Goal: Task Accomplishment & Management: Manage account settings

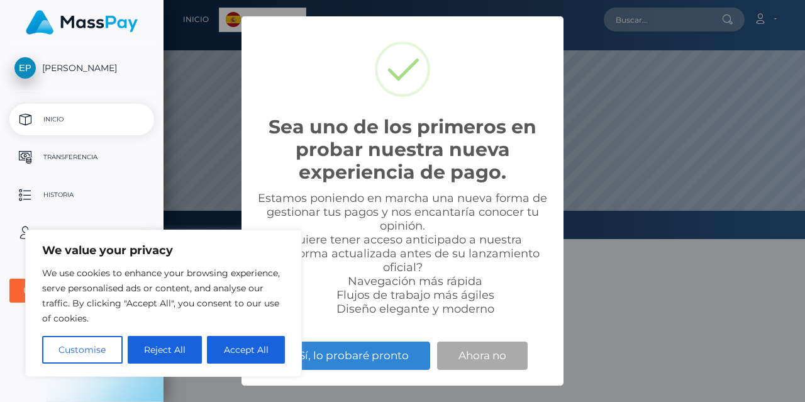
scroll to position [239, 642]
click at [221, 349] on button "Accept All" at bounding box center [246, 350] width 78 height 28
checkbox input "true"
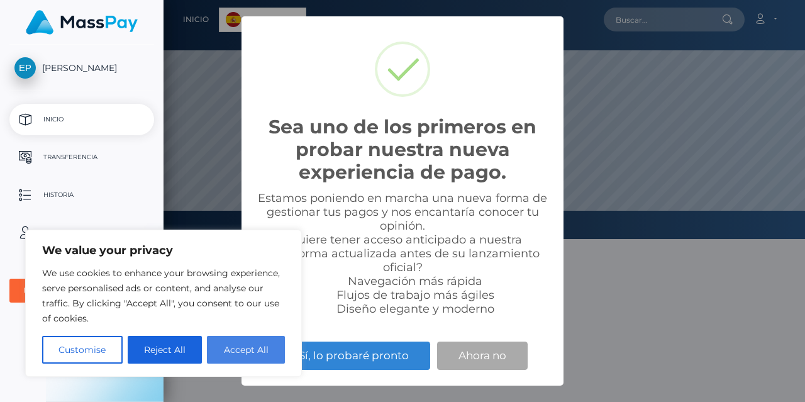
checkbox input "true"
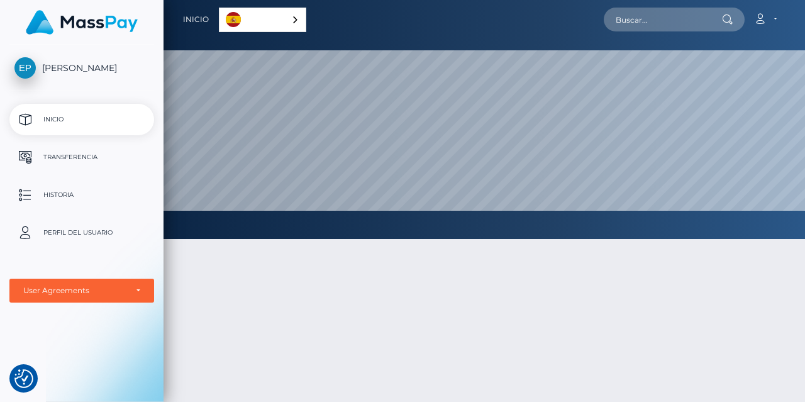
click at [75, 130] on link "Inicio" at bounding box center [81, 119] width 145 height 31
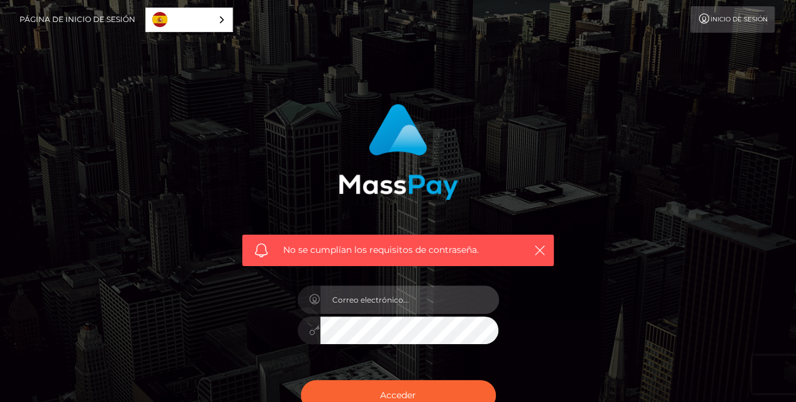
type input "[DATE]"
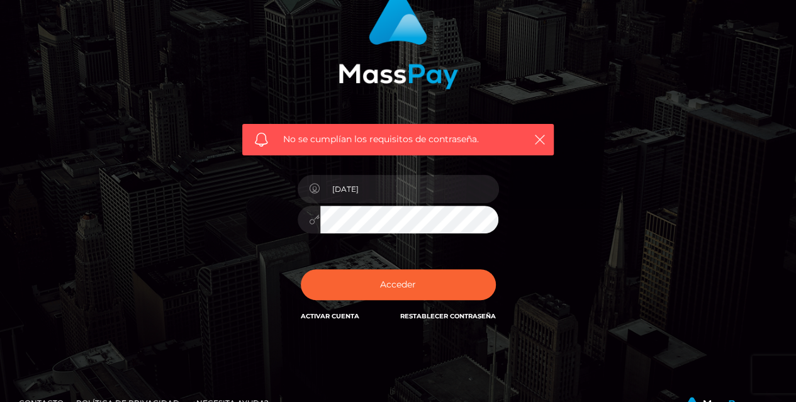
scroll to position [121, 0]
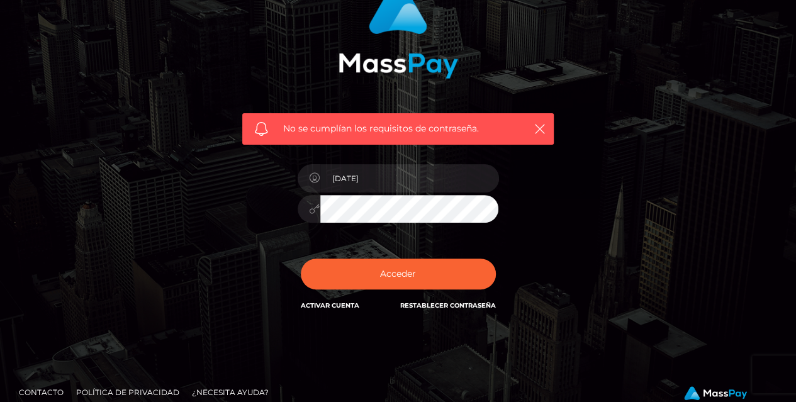
click at [443, 306] on link "Restablecer contraseña" at bounding box center [448, 305] width 96 height 8
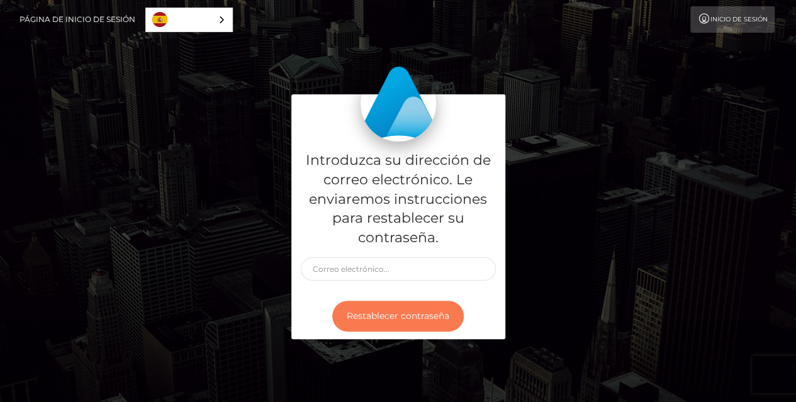
click at [383, 320] on button "Restablecer contraseña" at bounding box center [397, 316] width 131 height 31
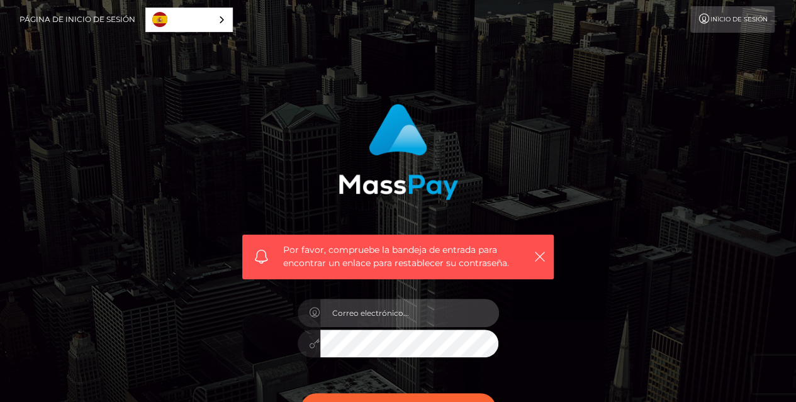
type input "[DATE]"
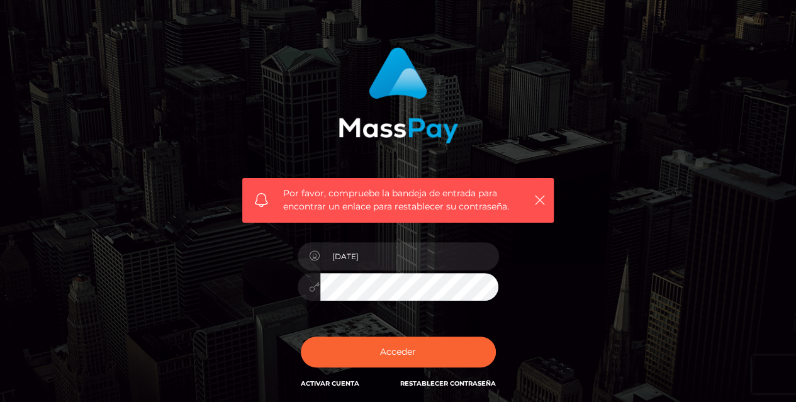
scroll to position [78, 0]
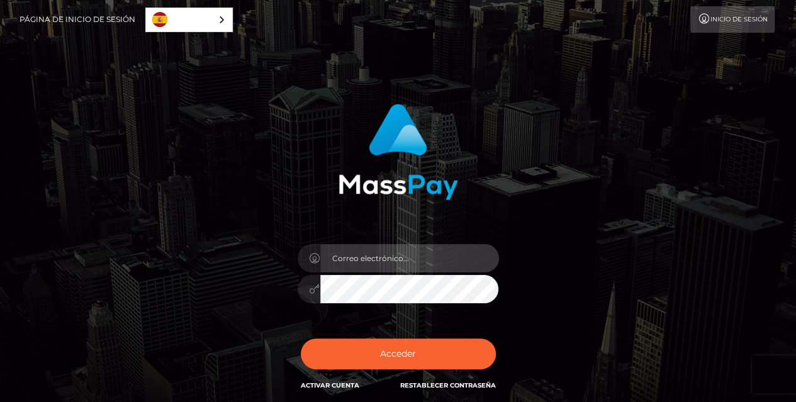
type input "[DATE]"
click at [400, 256] on input "[DATE]" at bounding box center [409, 258] width 179 height 28
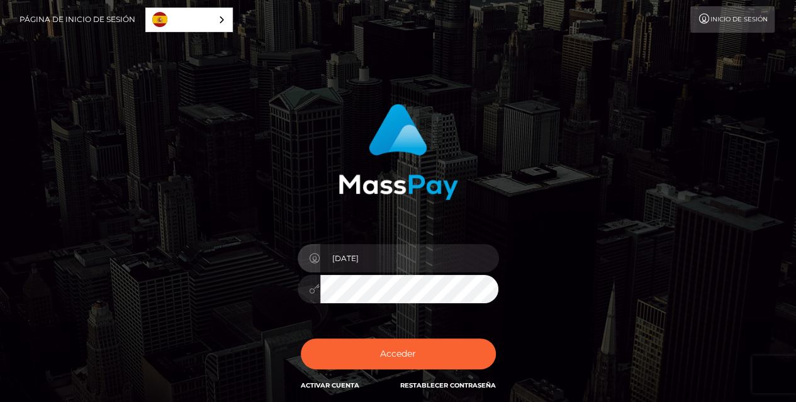
click at [653, 189] on div "Para proteger tu cuenta, utilizamos la ayuda de un servicio de captcha. Tu adbl…" at bounding box center [398, 254] width 717 height 320
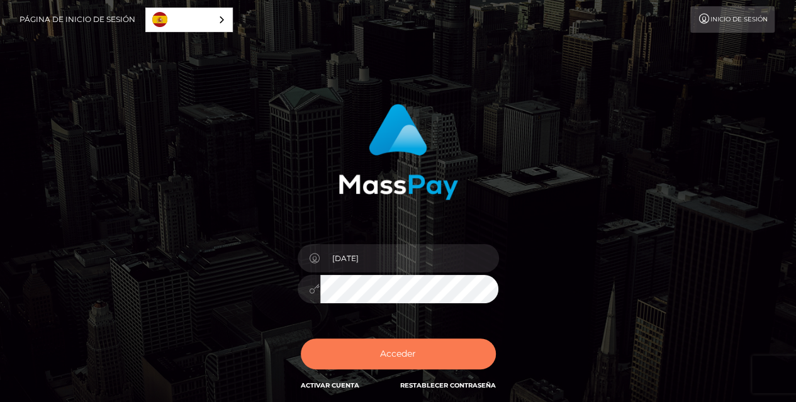
click at [377, 353] on button "Acceder" at bounding box center [398, 353] width 195 height 31
